Goal: Information Seeking & Learning: Learn about a topic

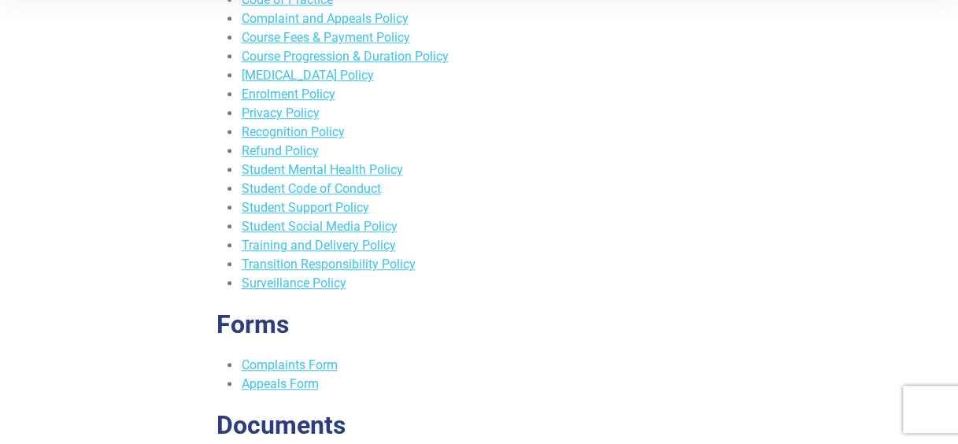
scroll to position [567, 0]
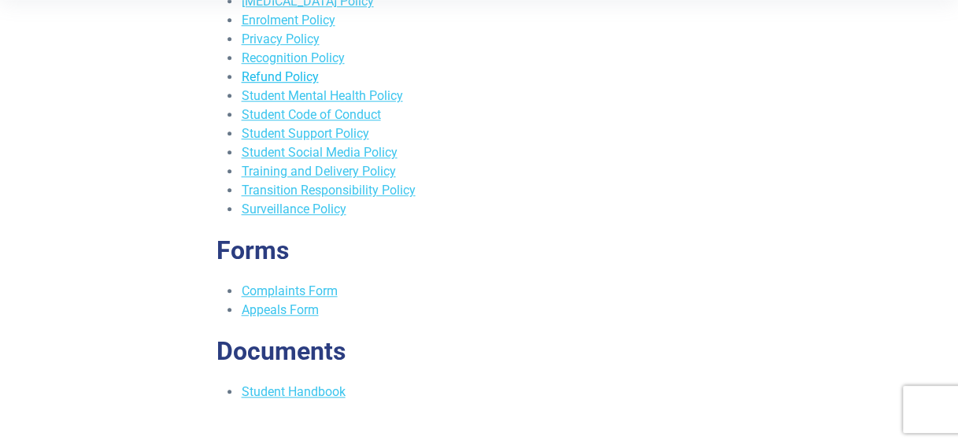
click at [297, 81] on link "Refund Policy" at bounding box center [279, 76] width 77 height 15
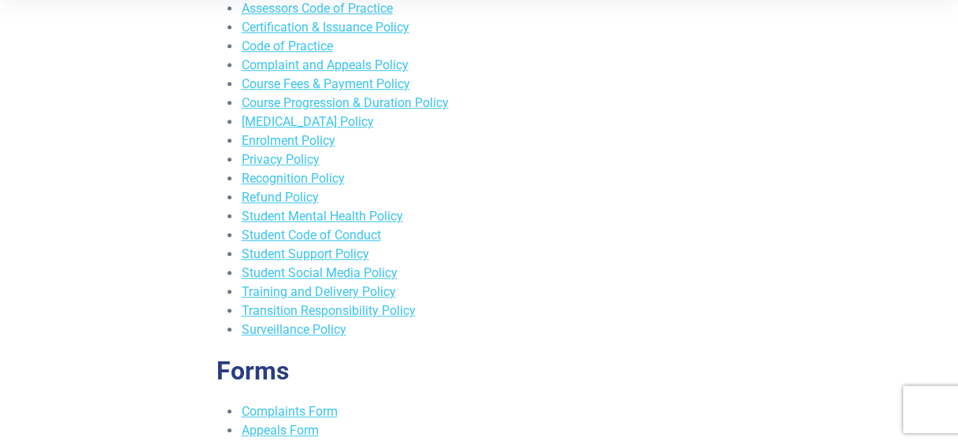
scroll to position [441, 0]
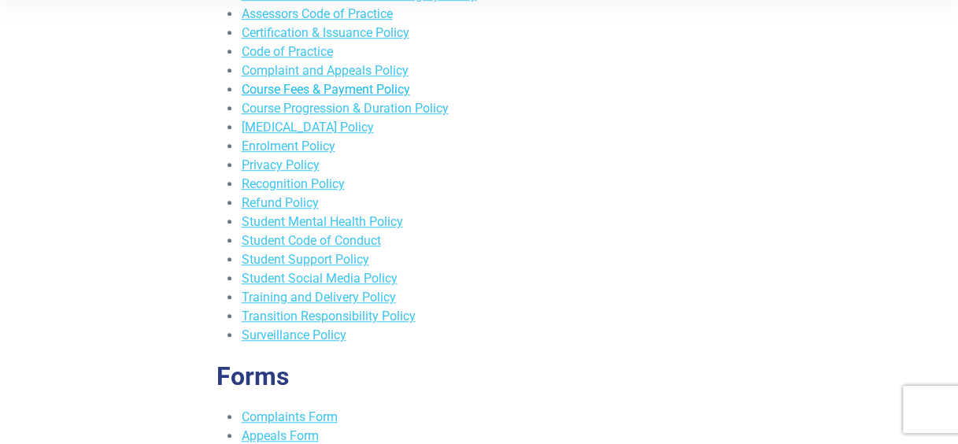
click at [399, 91] on link "Course Fees & Payment Policy" at bounding box center [325, 89] width 168 height 15
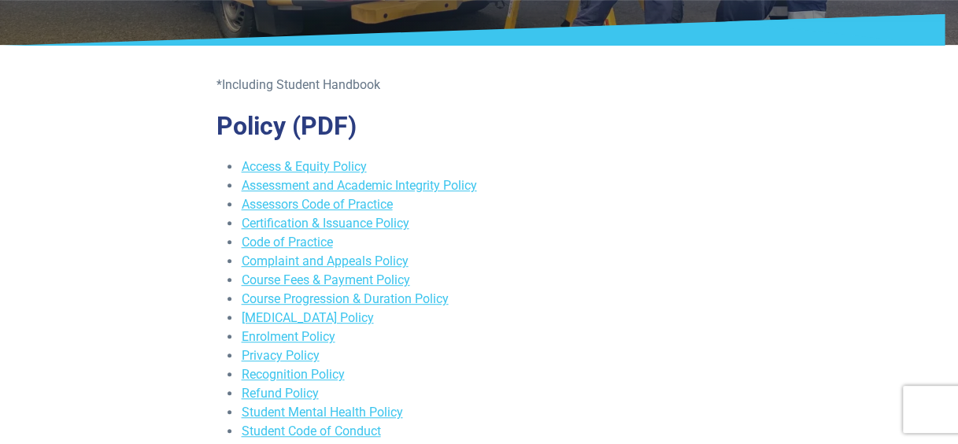
scroll to position [272, 0]
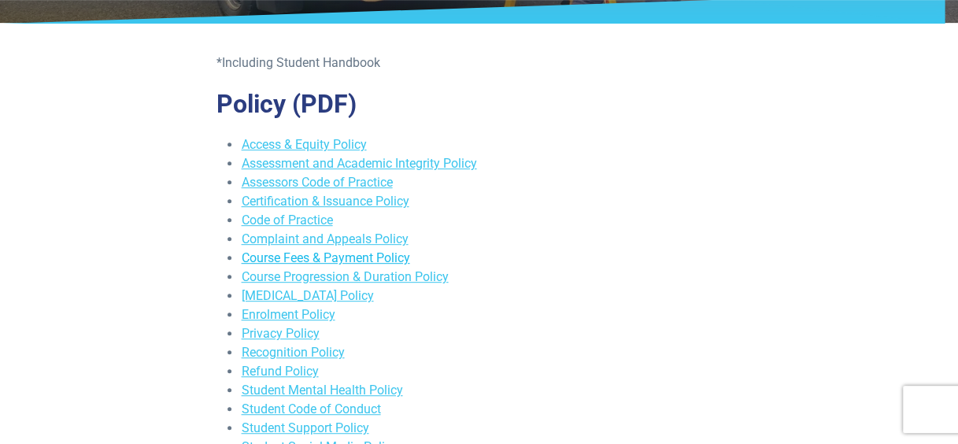
click at [376, 255] on link "Course Fees & Payment Policy" at bounding box center [325, 257] width 168 height 15
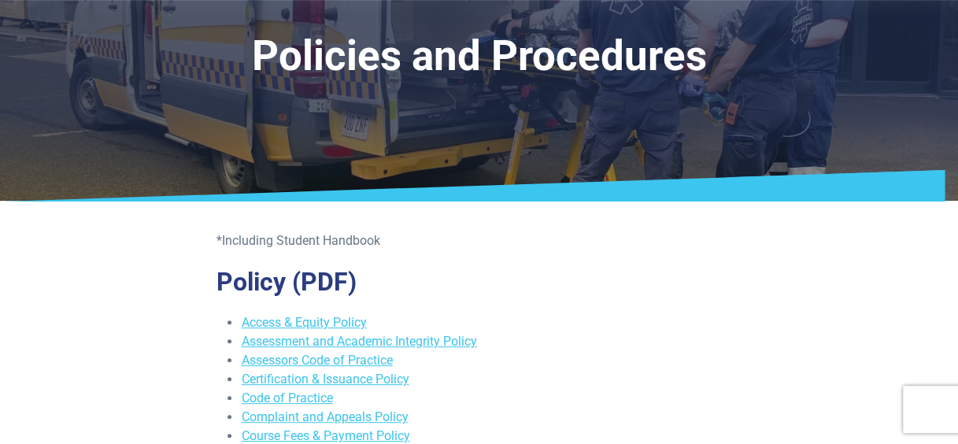
scroll to position [0, 0]
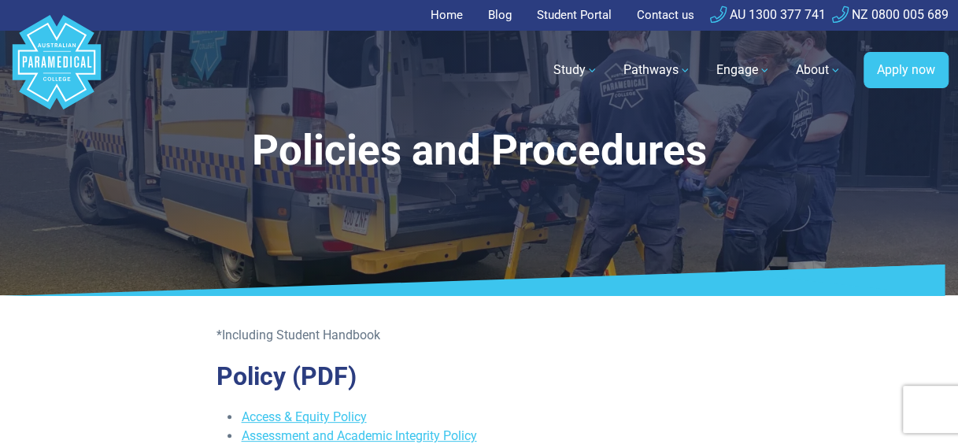
click at [447, 14] on link "Home" at bounding box center [451, 15] width 42 height 31
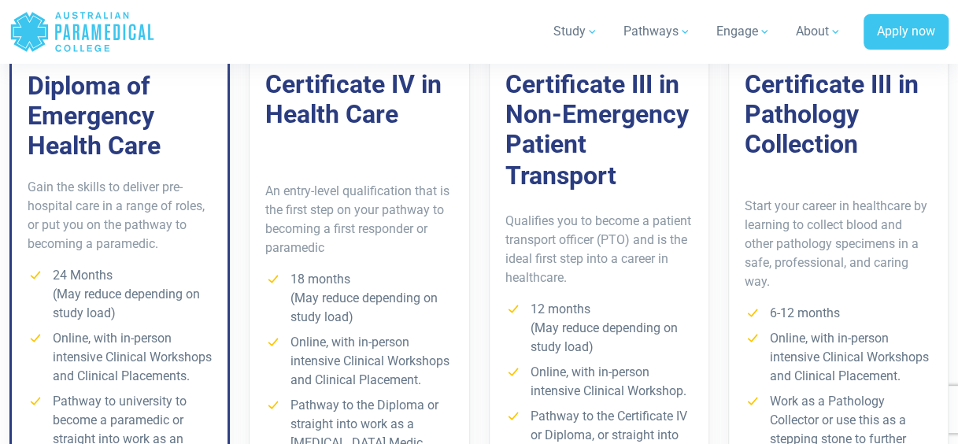
scroll to position [1395, 0]
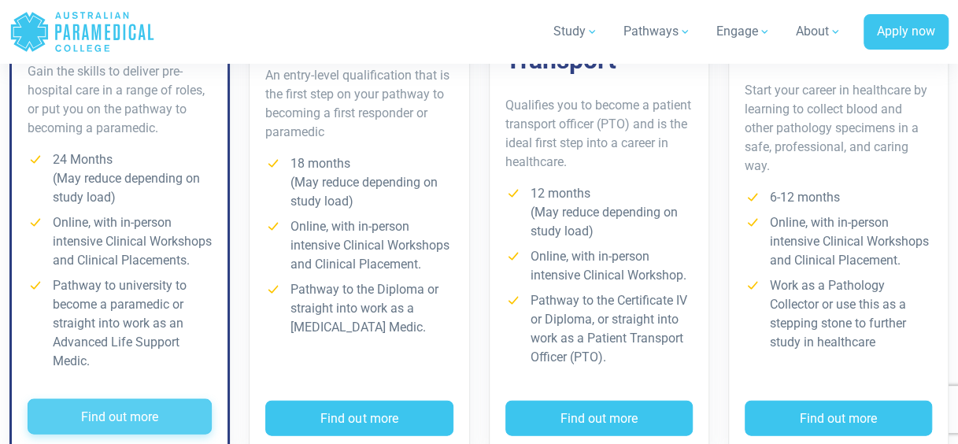
click at [152, 407] on button "Find out more" at bounding box center [120, 416] width 184 height 36
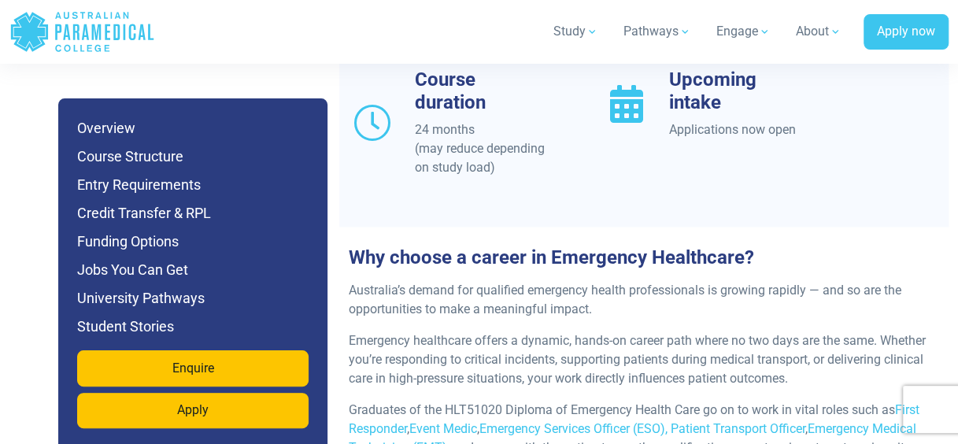
scroll to position [1794, 0]
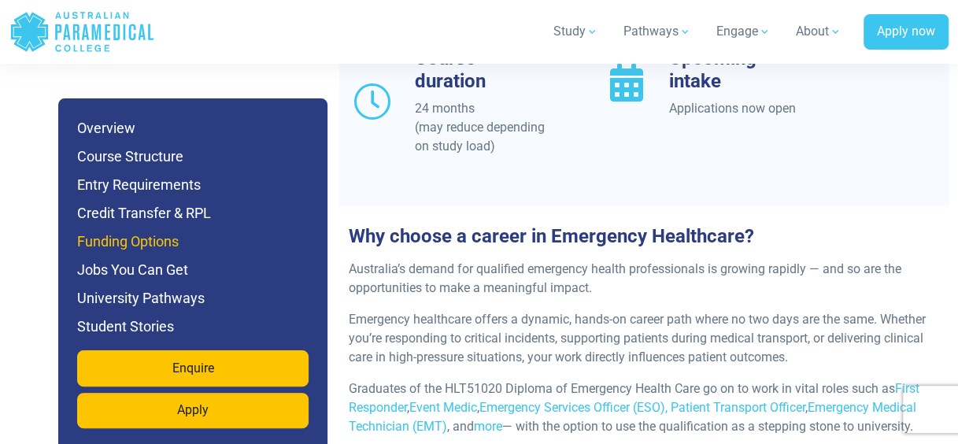
click at [165, 241] on h6 "Funding Options" at bounding box center [192, 242] width 231 height 22
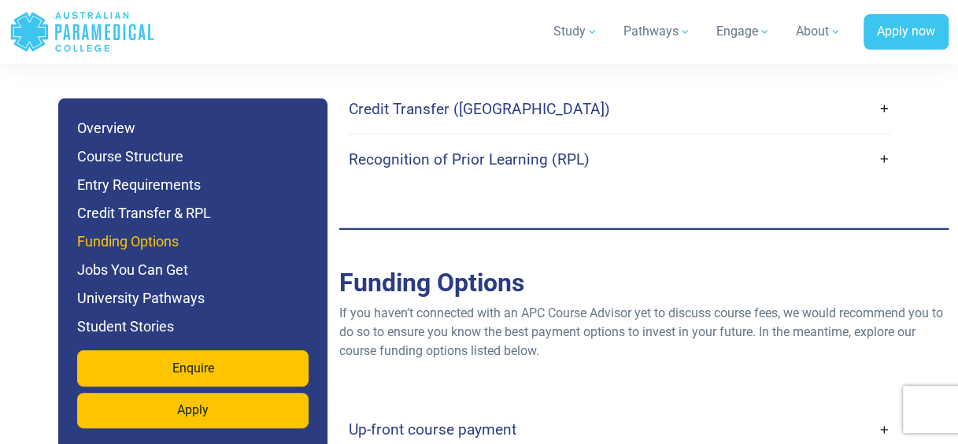
scroll to position [5129, 0]
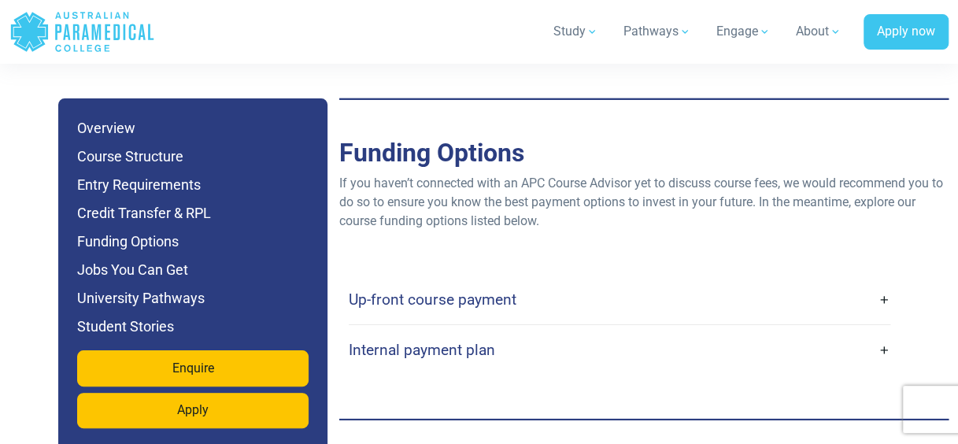
click at [422, 341] on h4 "Internal payment plan" at bounding box center [422, 350] width 146 height 18
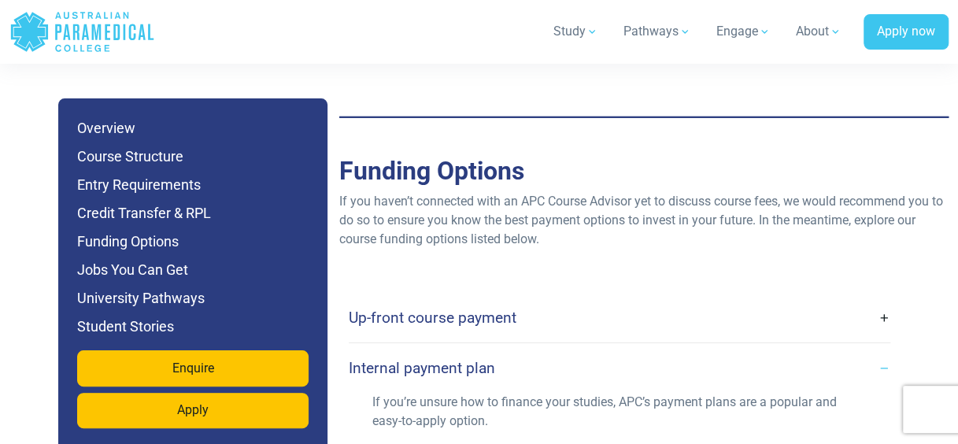
scroll to position [5097, 0]
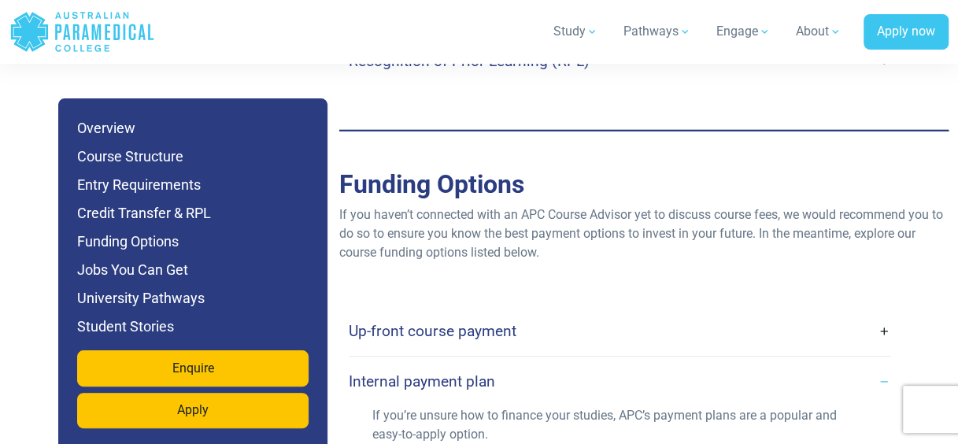
click at [502, 322] on h4 "Up-front course payment" at bounding box center [433, 331] width 168 height 18
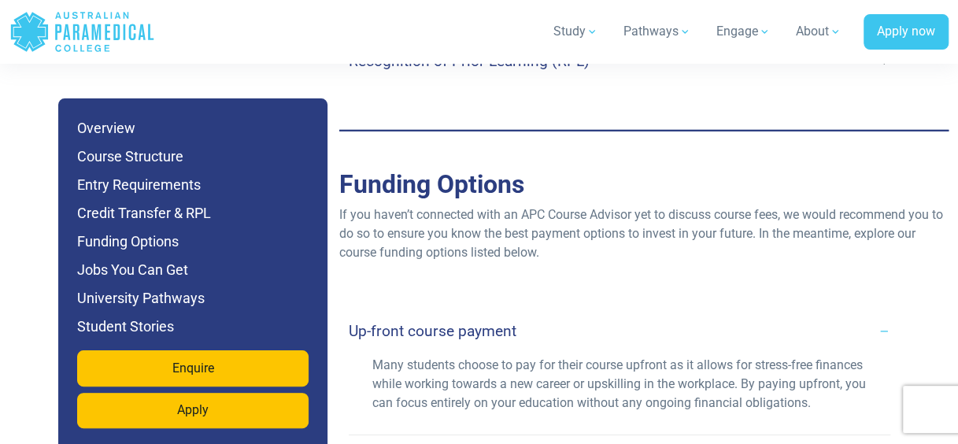
click at [504, 322] on h4 "Up-front course payment" at bounding box center [433, 331] width 168 height 18
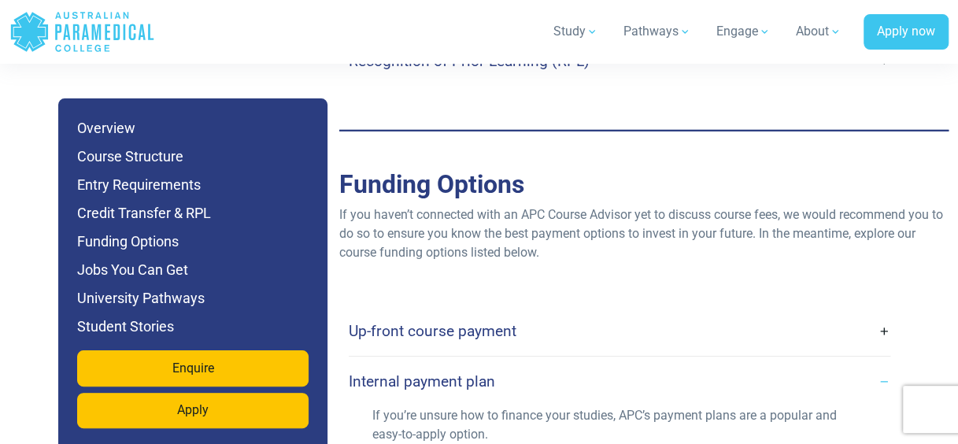
click at [504, 322] on h4 "Up-front course payment" at bounding box center [433, 331] width 168 height 18
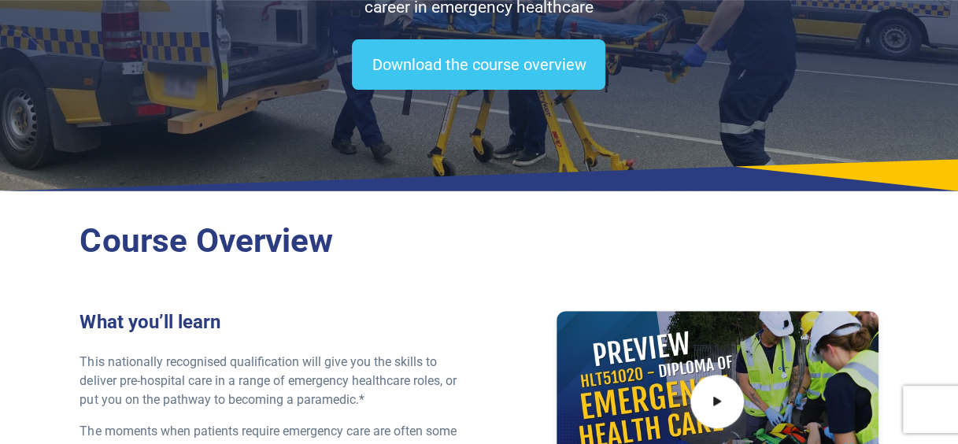
scroll to position [8, 0]
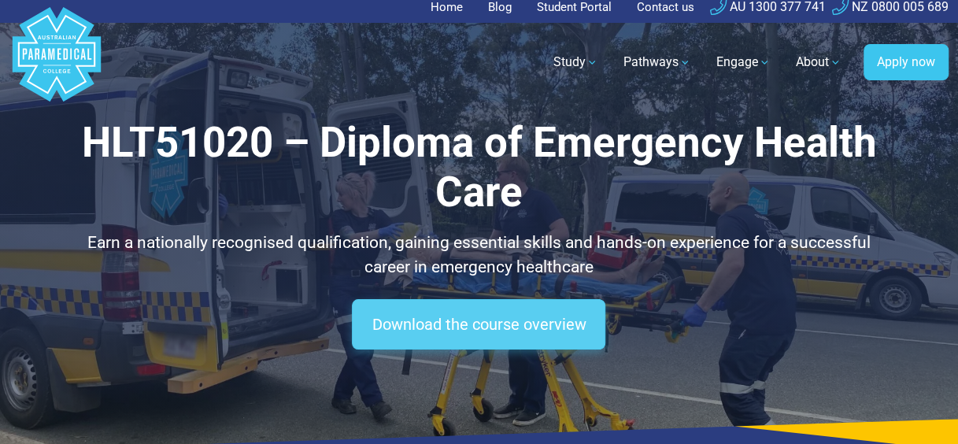
click at [479, 331] on link "Download the course overview" at bounding box center [478, 324] width 253 height 50
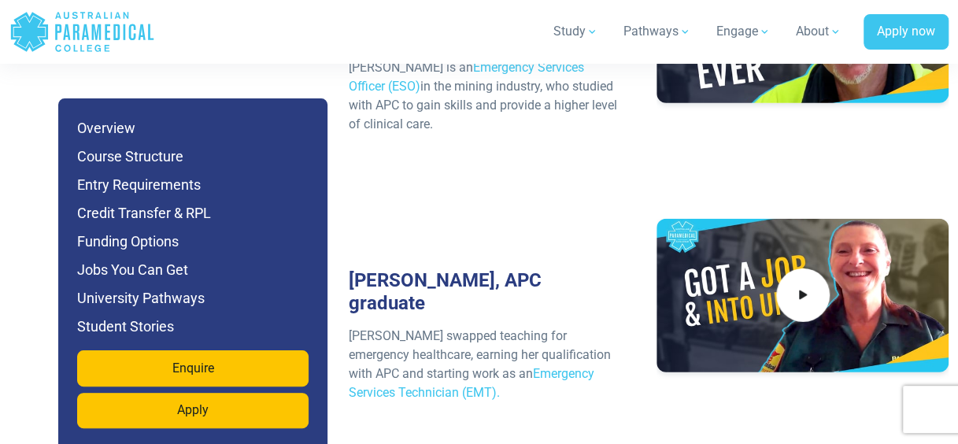
scroll to position [7807, 0]
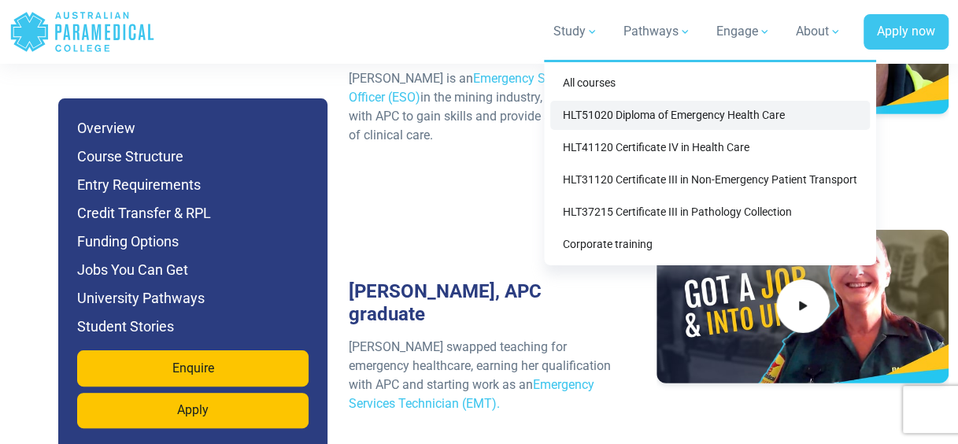
click at [611, 111] on link "HLT51020 Diploma of Emergency Health Care" at bounding box center [710, 115] width 320 height 29
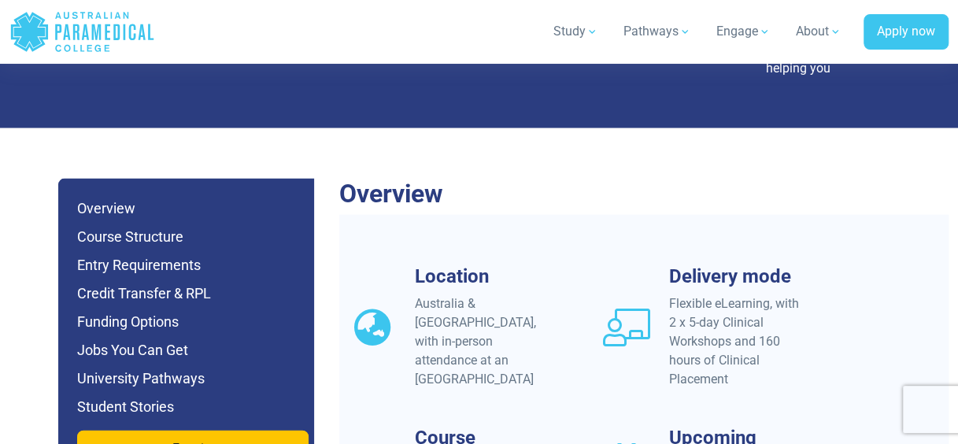
scroll to position [1531, 0]
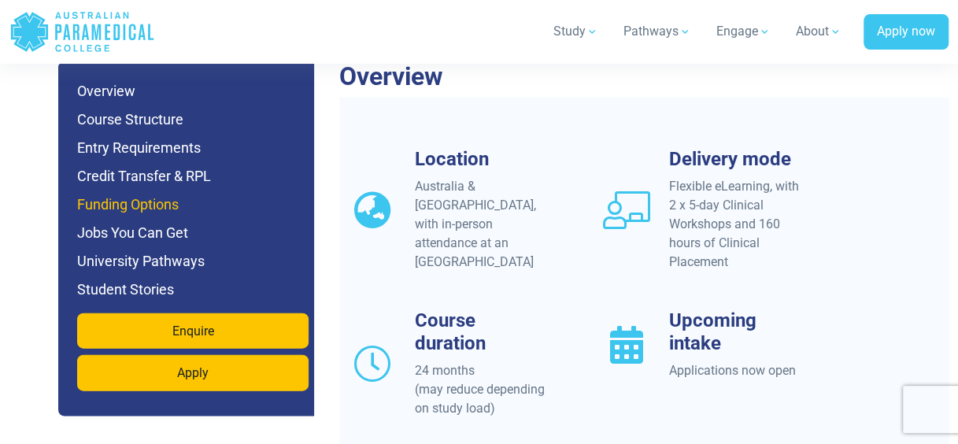
click at [157, 194] on h6 "Funding Options" at bounding box center [192, 205] width 231 height 22
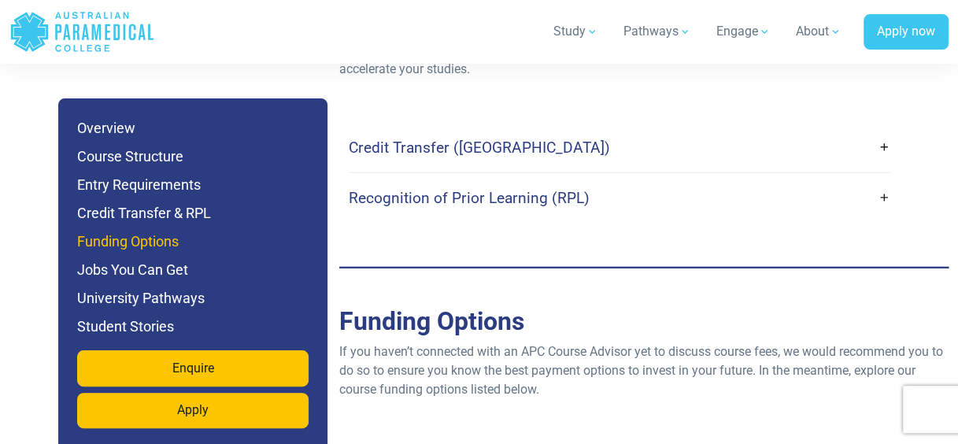
scroll to position [5129, 0]
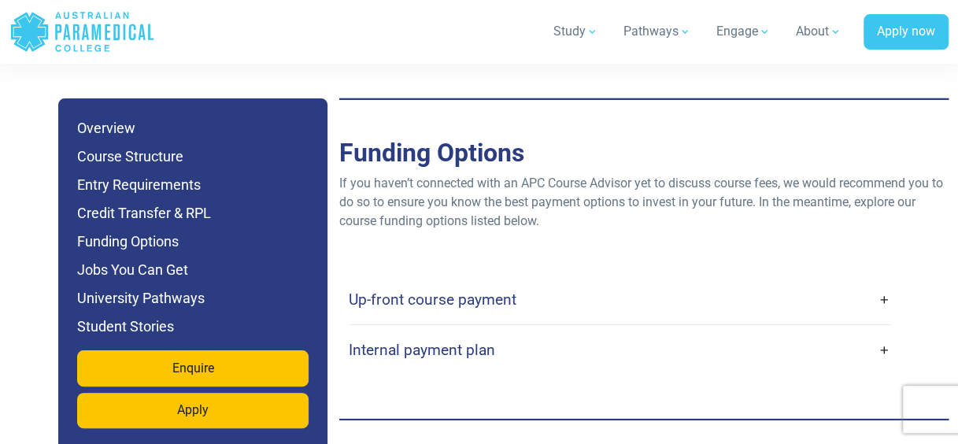
click at [445, 341] on h4 "Internal payment plan" at bounding box center [422, 350] width 146 height 18
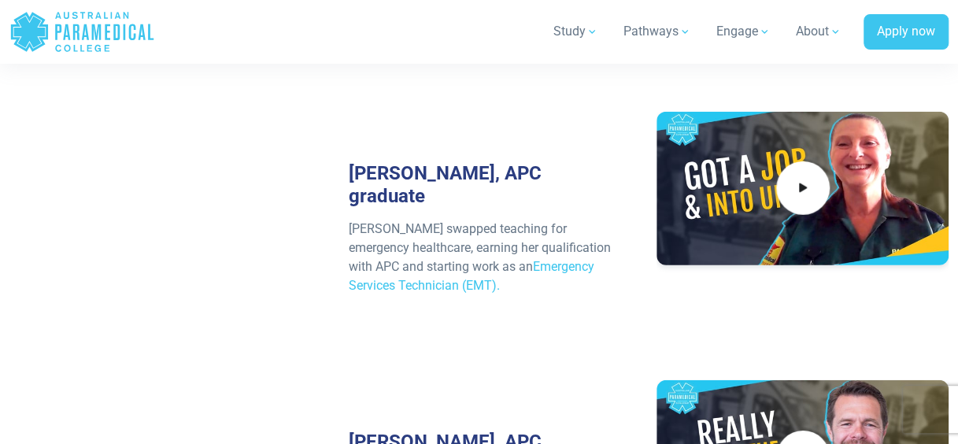
scroll to position [8235, 0]
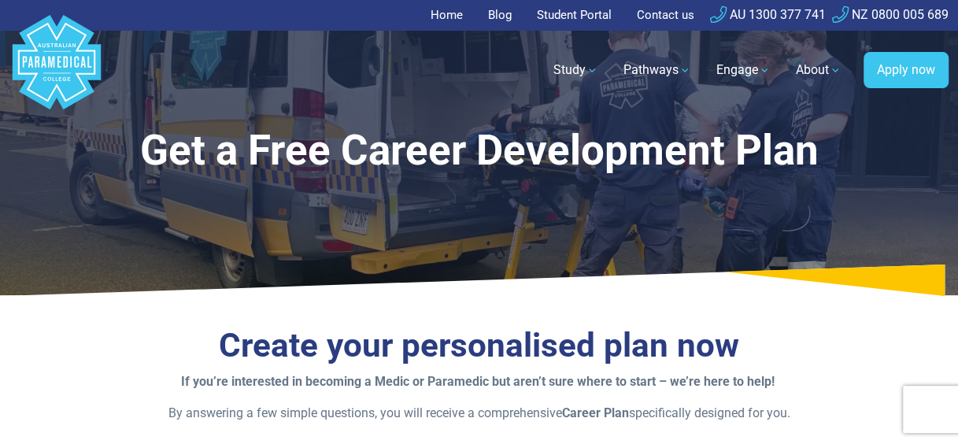
click at [439, 17] on link "Home" at bounding box center [451, 15] width 42 height 31
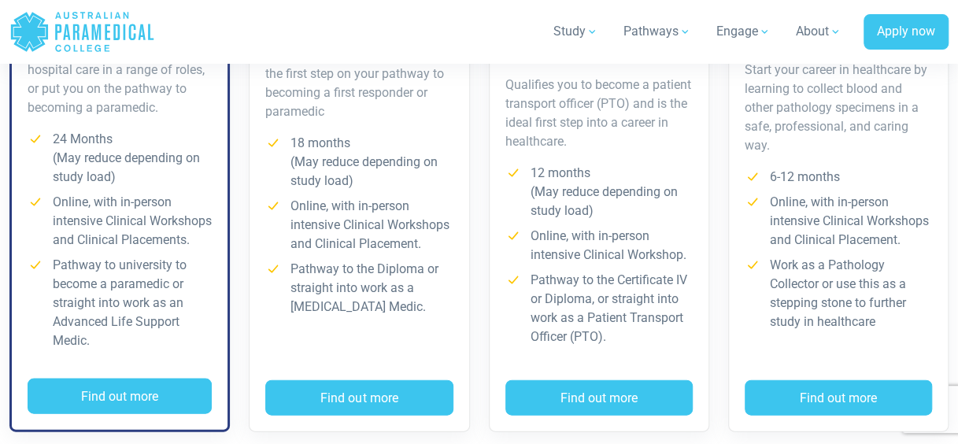
scroll to position [1447, 0]
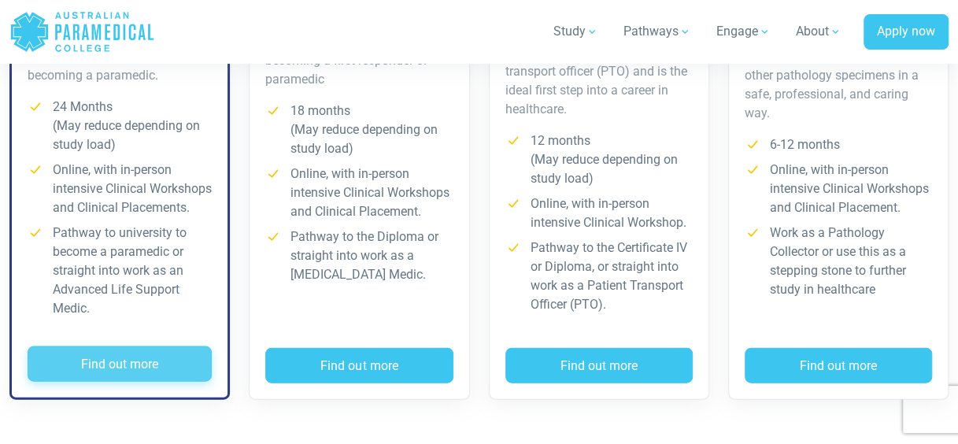
click at [168, 354] on button "Find out more" at bounding box center [120, 364] width 184 height 36
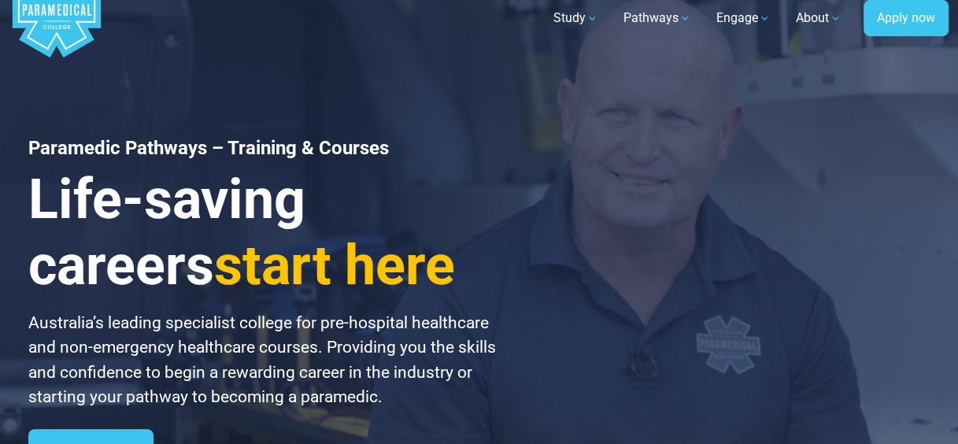
scroll to position [0, 0]
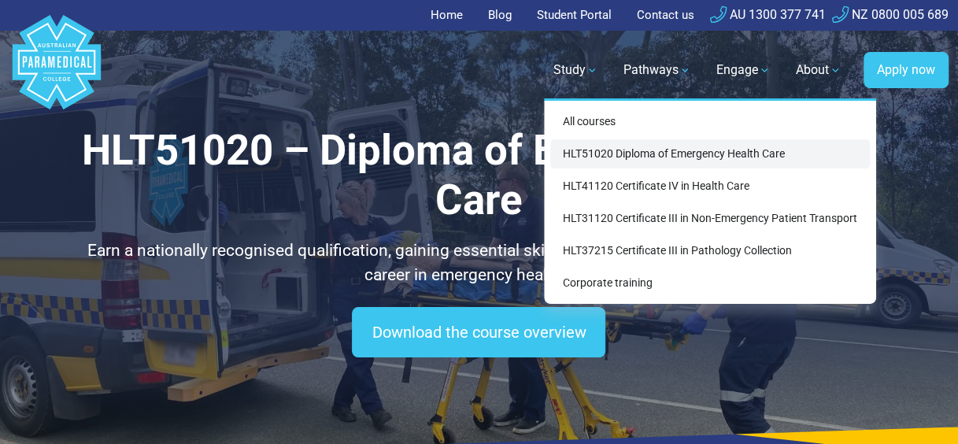
click at [593, 146] on link "HLT51020 Diploma of Emergency Health Care" at bounding box center [710, 153] width 320 height 29
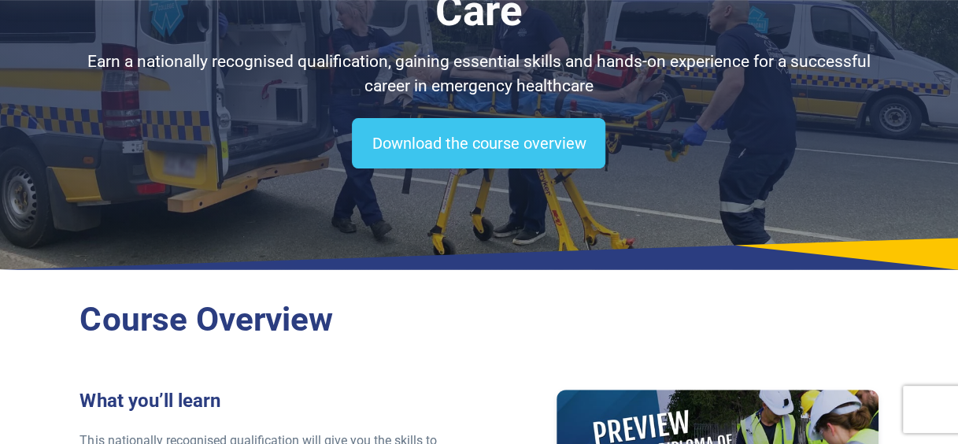
scroll to position [157, 0]
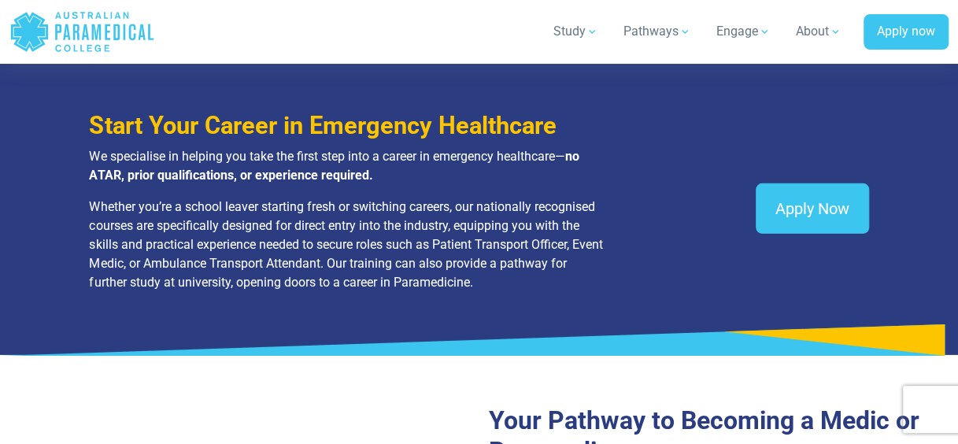
scroll to position [2224, 0]
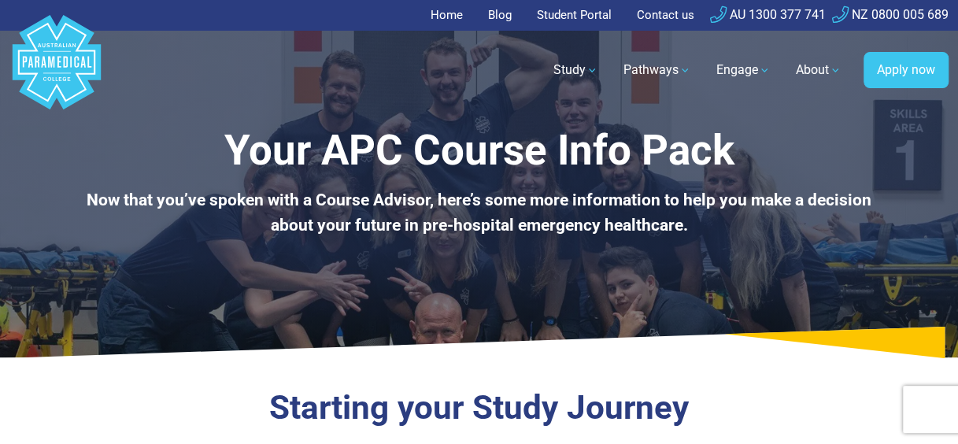
click at [448, 18] on link "Home" at bounding box center [451, 15] width 42 height 31
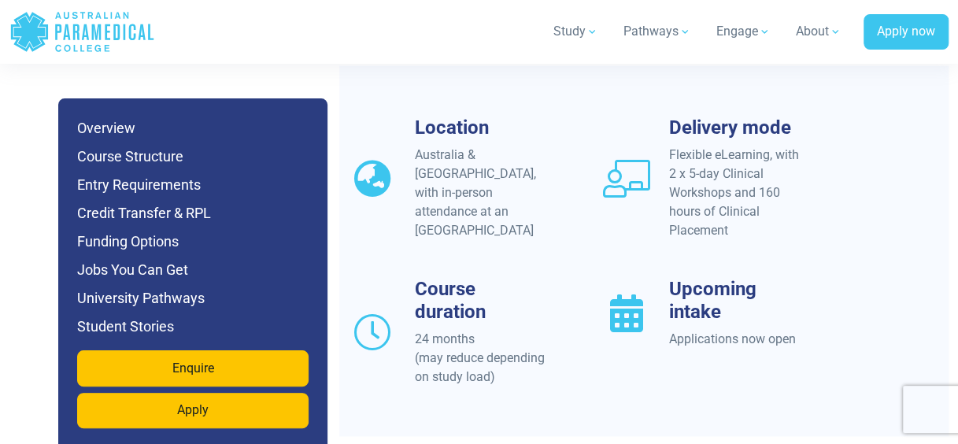
scroll to position [1594, 0]
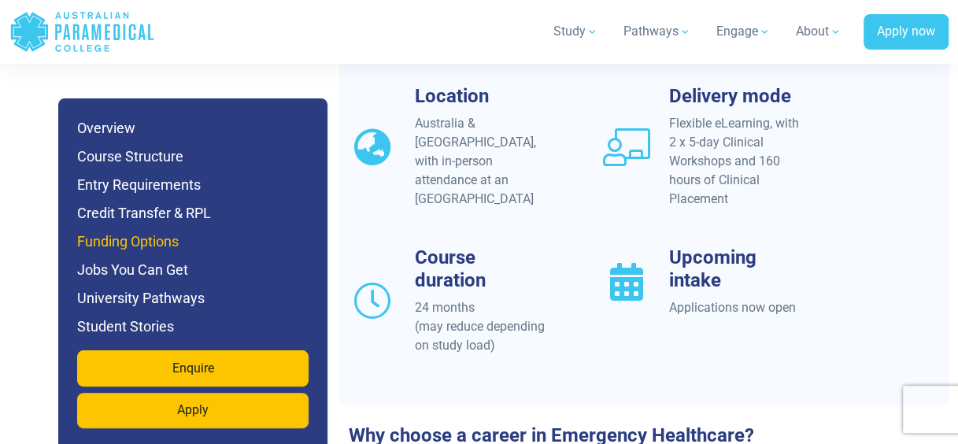
click at [164, 242] on h6 "Funding Options" at bounding box center [192, 242] width 231 height 22
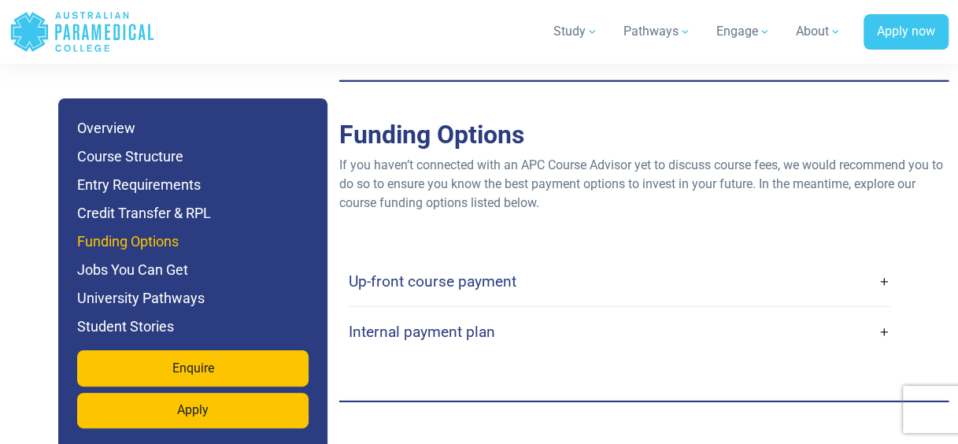
scroll to position [5129, 0]
click at [884, 312] on link "Internal payment plan" at bounding box center [619, 330] width 541 height 37
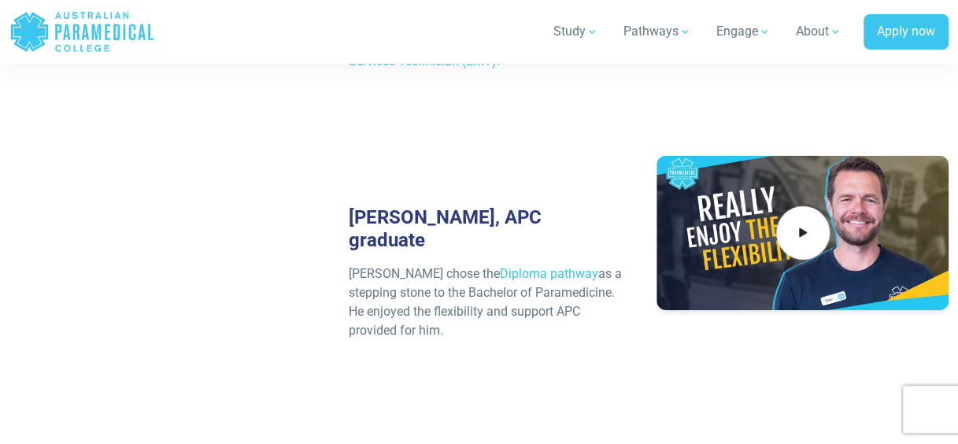
scroll to position [8056, 0]
